Goal: Task Accomplishment & Management: Complete application form

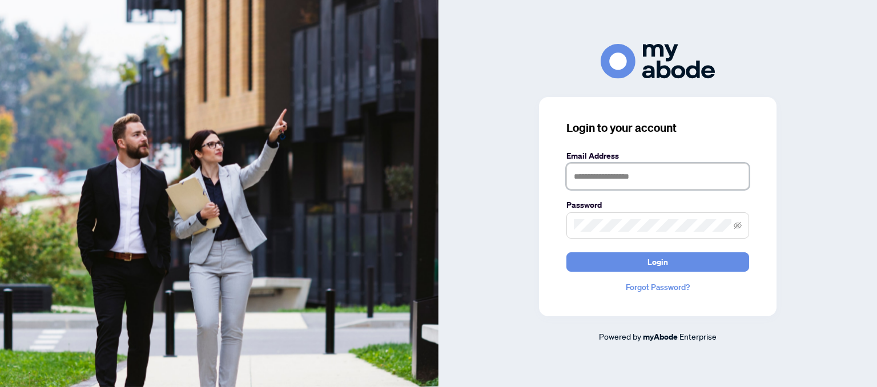
click at [625, 176] on input "text" at bounding box center [657, 176] width 183 height 26
type input "**********"
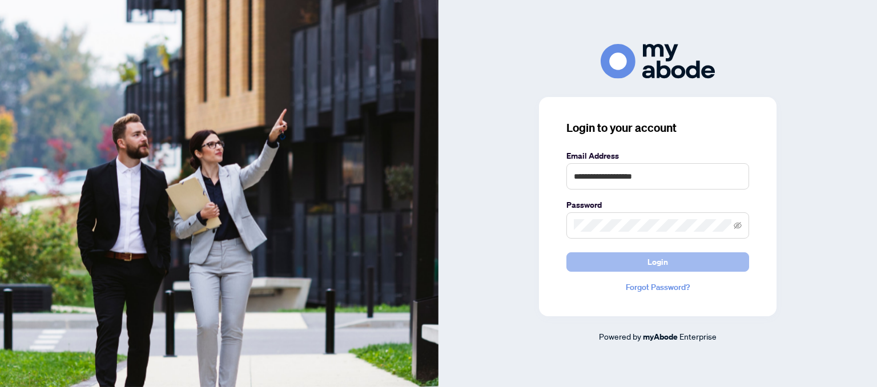
click at [690, 259] on button "Login" at bounding box center [657, 261] width 183 height 19
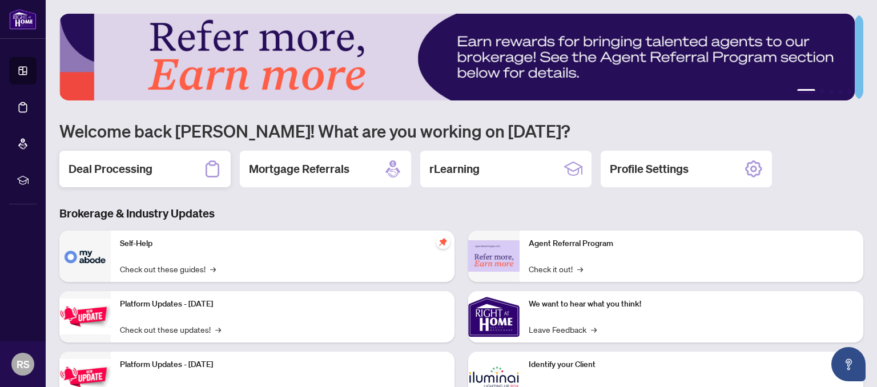
click at [94, 172] on h2 "Deal Processing" at bounding box center [111, 169] width 84 height 16
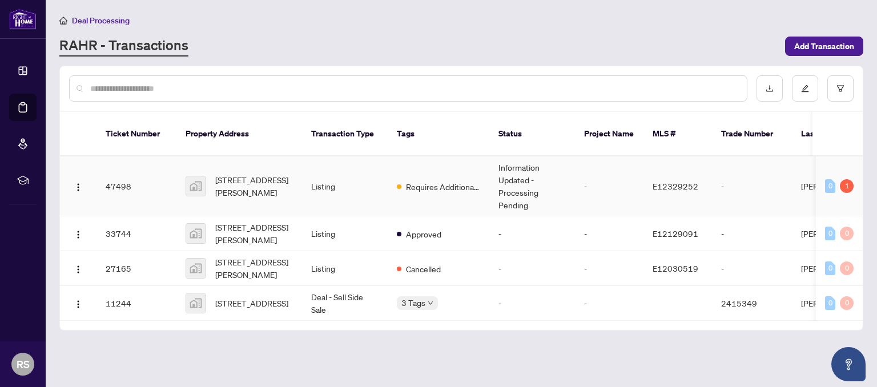
click at [113, 172] on td "47498" at bounding box center [136, 186] width 80 height 60
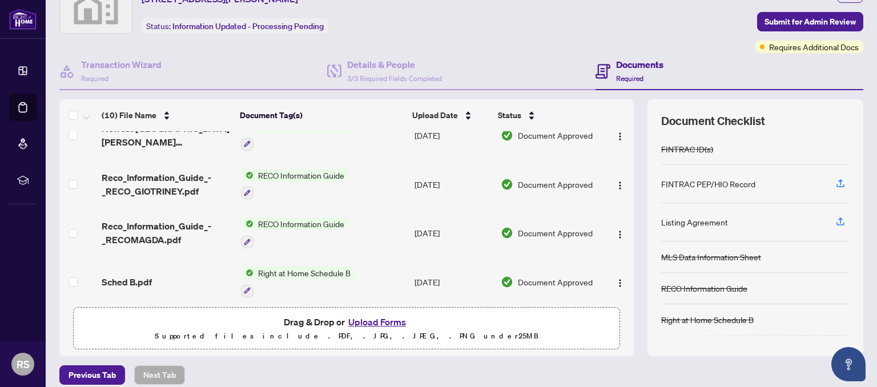
scroll to position [107, 0]
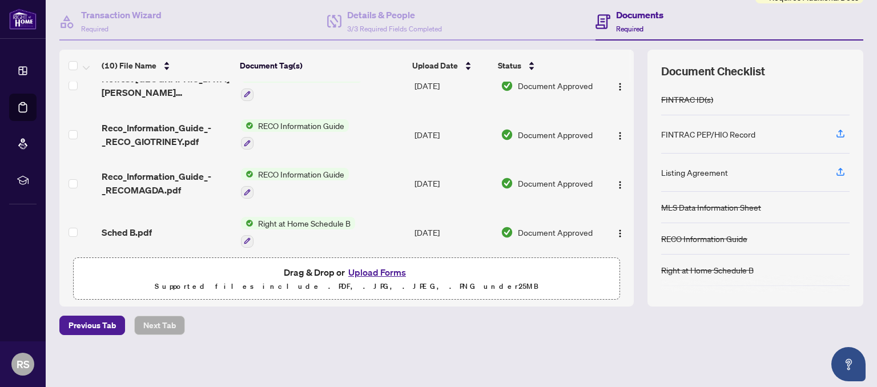
click at [375, 272] on button "Upload Forms" at bounding box center [377, 272] width 65 height 15
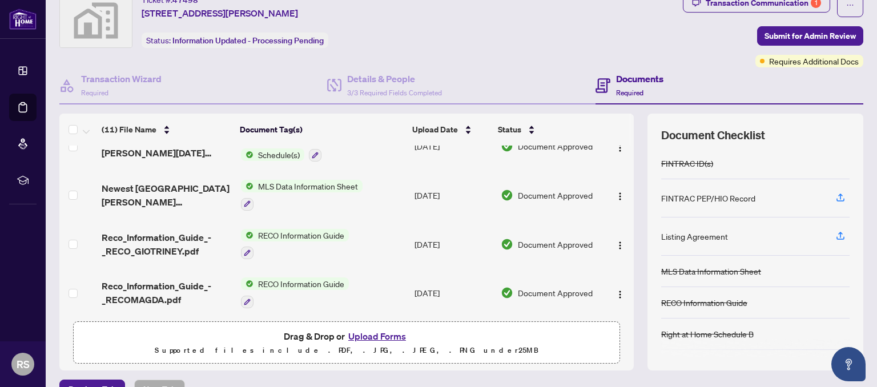
scroll to position [0, 0]
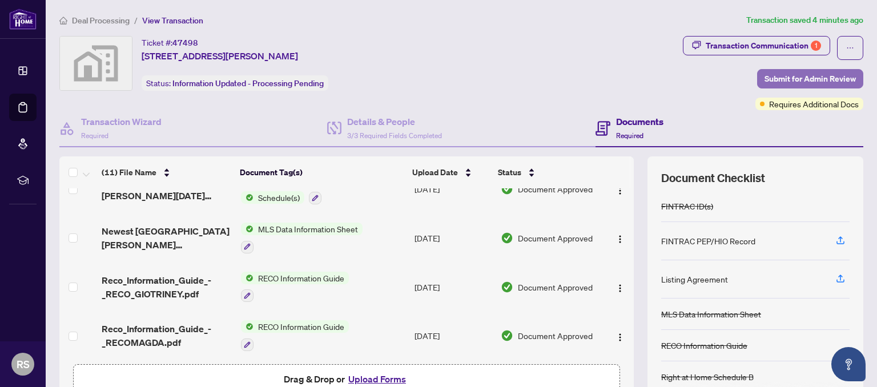
click at [771, 75] on span "Submit for Admin Review" at bounding box center [809, 79] width 91 height 18
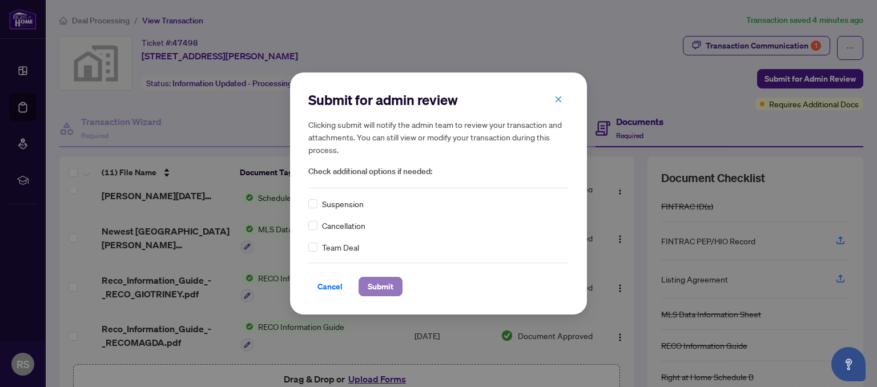
click at [370, 282] on span "Submit" at bounding box center [381, 286] width 26 height 18
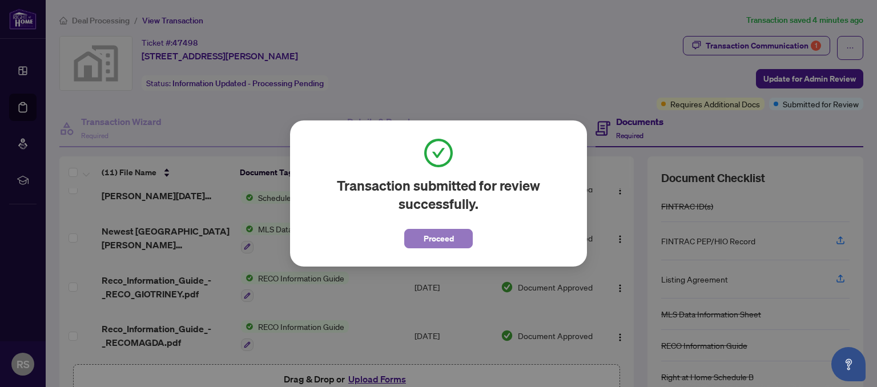
click at [459, 241] on button "Proceed" at bounding box center [438, 238] width 69 height 19
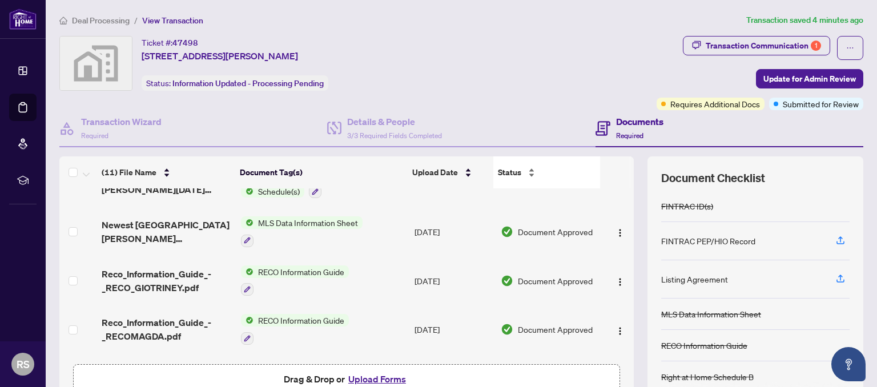
scroll to position [303, 0]
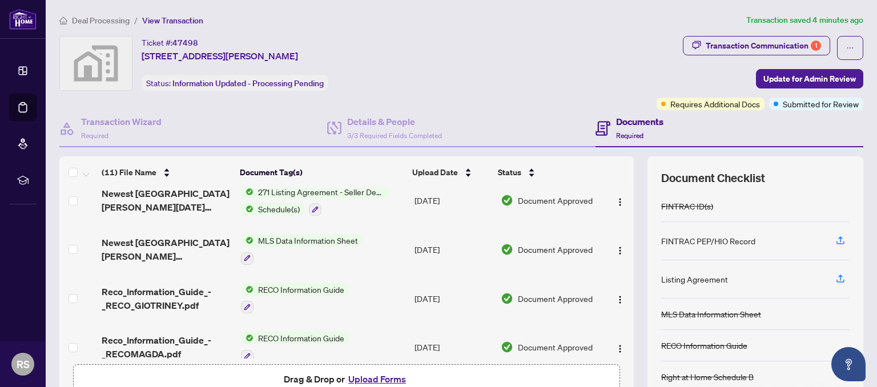
click at [619, 120] on h4 "Documents" at bounding box center [639, 122] width 47 height 14
click at [622, 132] on span "Required" at bounding box center [629, 135] width 27 height 9
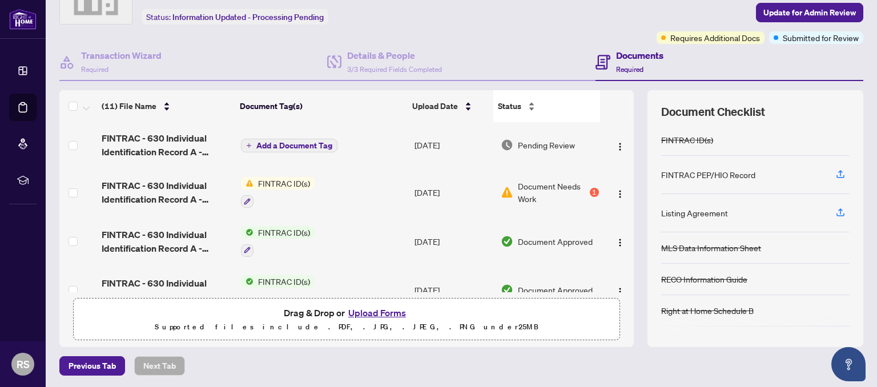
scroll to position [50, 0]
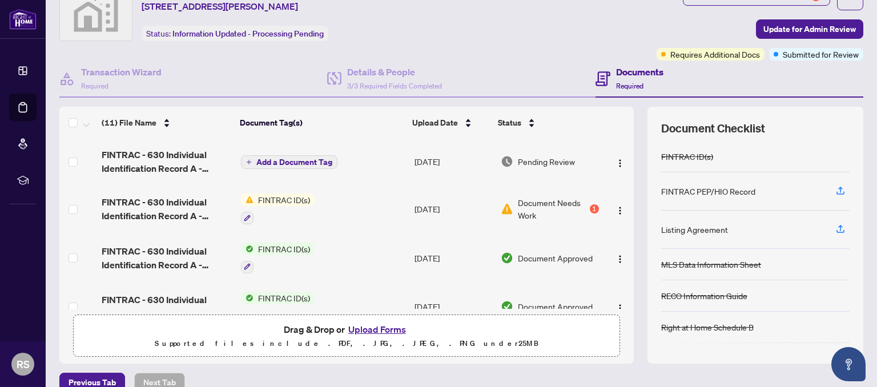
click at [534, 162] on span "Pending Review" at bounding box center [546, 161] width 57 height 13
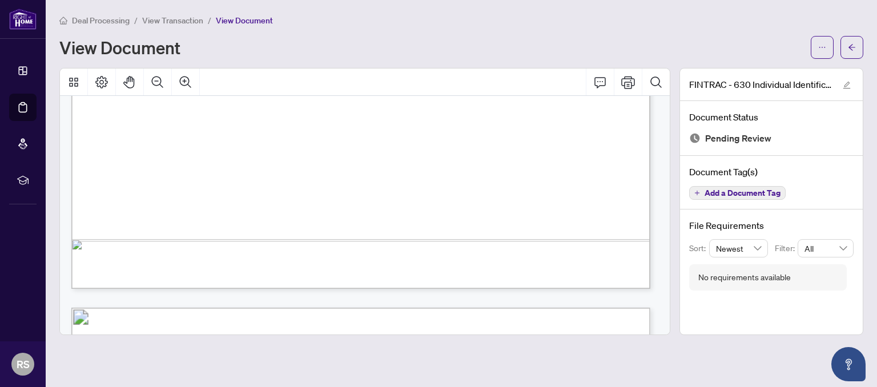
scroll to position [2112, 0]
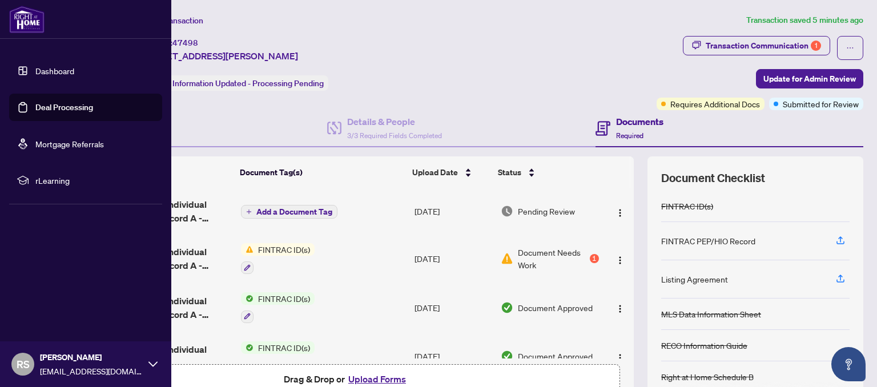
click at [146, 364] on div "RS [PERSON_NAME] [EMAIL_ADDRESS][DOMAIN_NAME]" at bounding box center [85, 364] width 171 height 46
click at [50, 293] on span "Logout" at bounding box center [46, 296] width 26 height 18
